Goal: Information Seeking & Learning: Learn about a topic

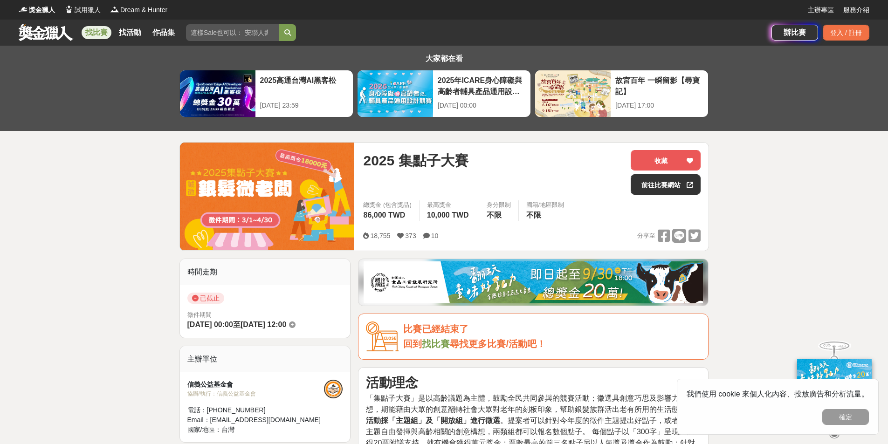
click at [47, 27] on link at bounding box center [46, 32] width 56 height 18
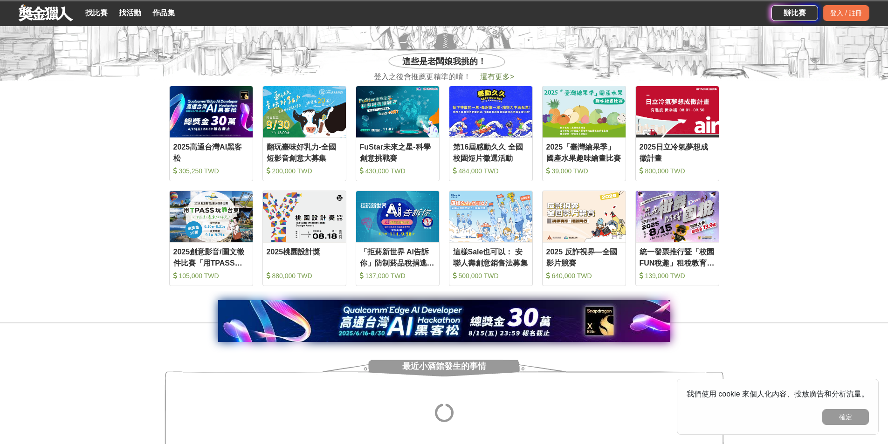
scroll to position [466, 0]
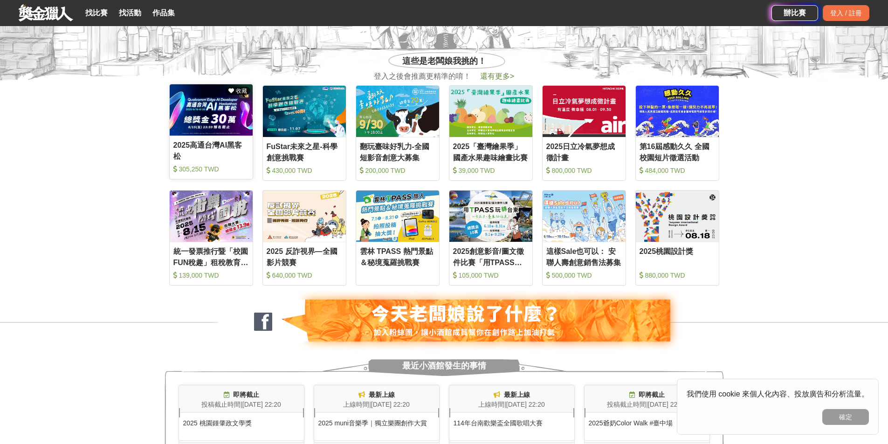
click at [228, 98] on img at bounding box center [211, 109] width 83 height 51
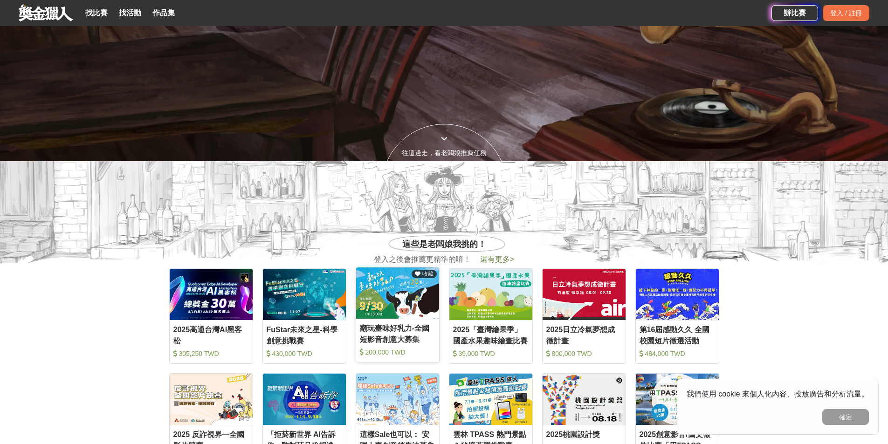
scroll to position [280, 0]
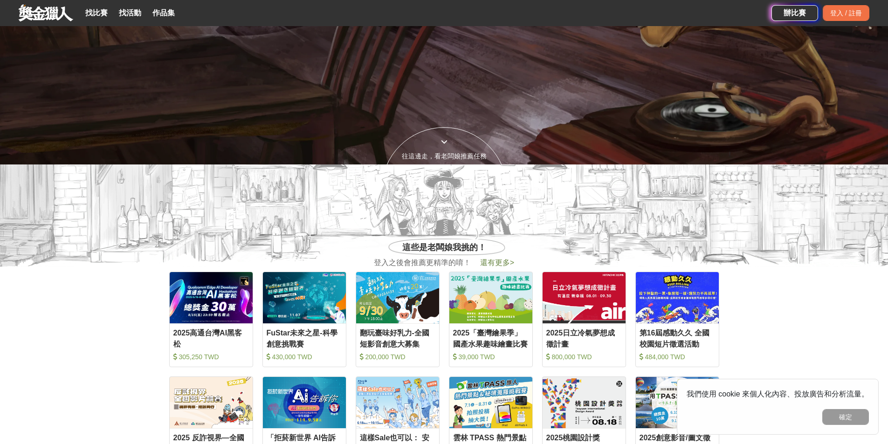
click at [493, 261] on span "還有更多 >" at bounding box center [497, 263] width 34 height 8
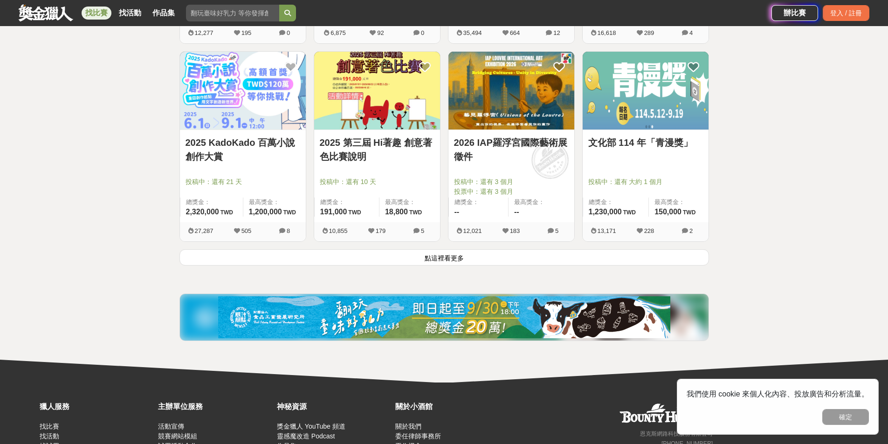
scroll to position [1165, 0]
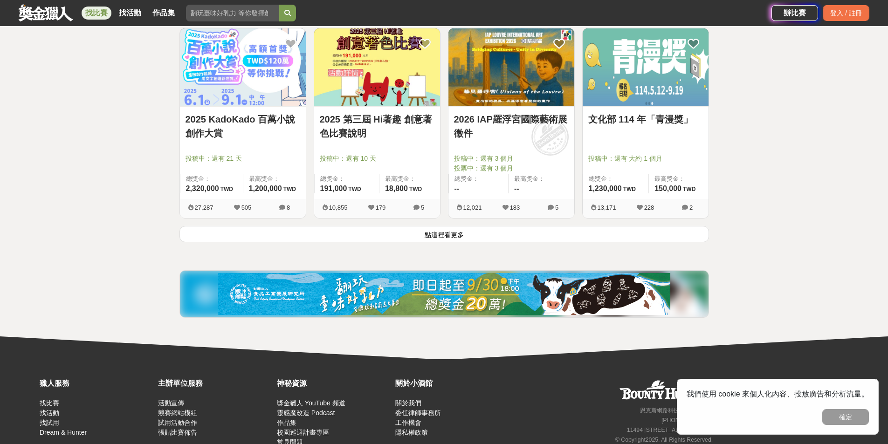
click at [450, 227] on button "點這裡看更多" at bounding box center [444, 234] width 530 height 16
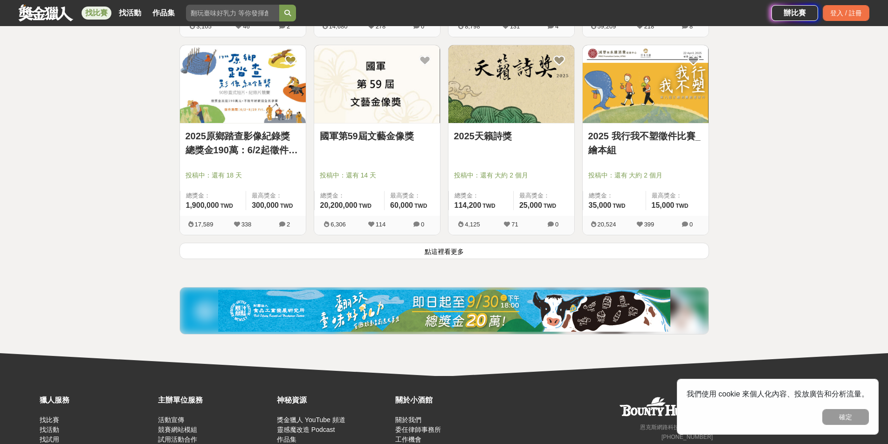
scroll to position [2377, 0]
